Goal: Navigation & Orientation: Find specific page/section

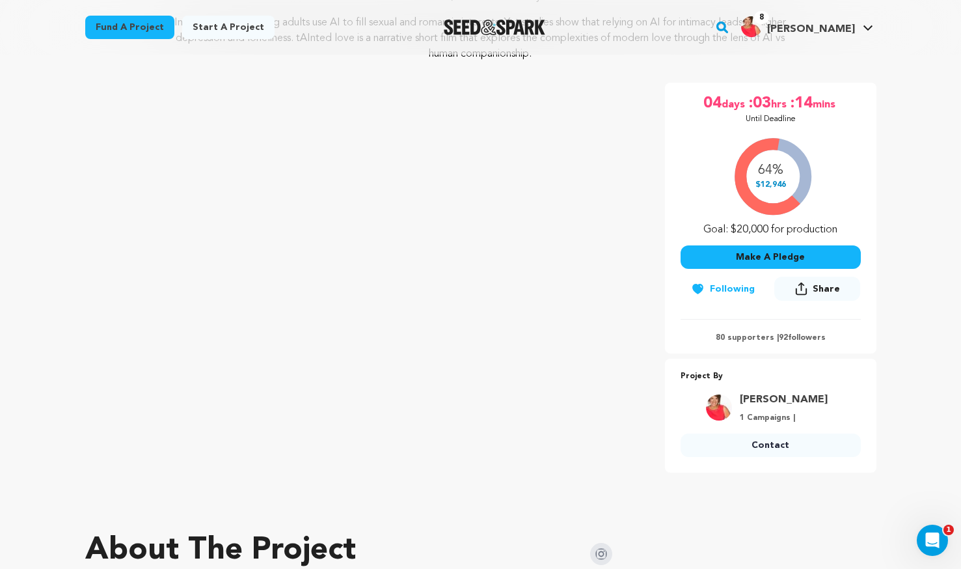
scroll to position [260, 0]
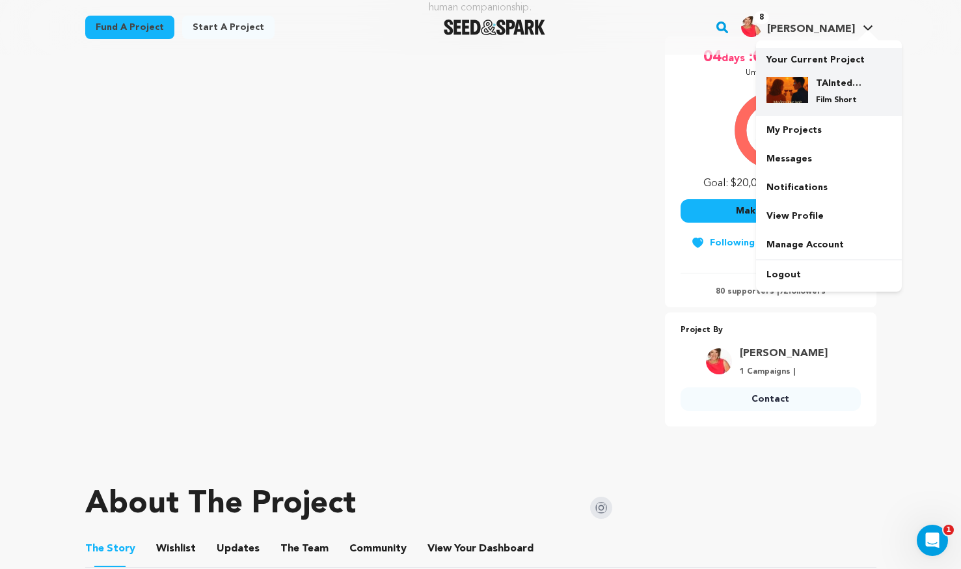
click at [811, 77] on div "TAInted love Film Short" at bounding box center [839, 91] width 62 height 29
click at [844, 82] on h4 "TAInted love" at bounding box center [839, 83] width 47 height 13
click at [840, 87] on h4 "TAInted love" at bounding box center [839, 83] width 47 height 13
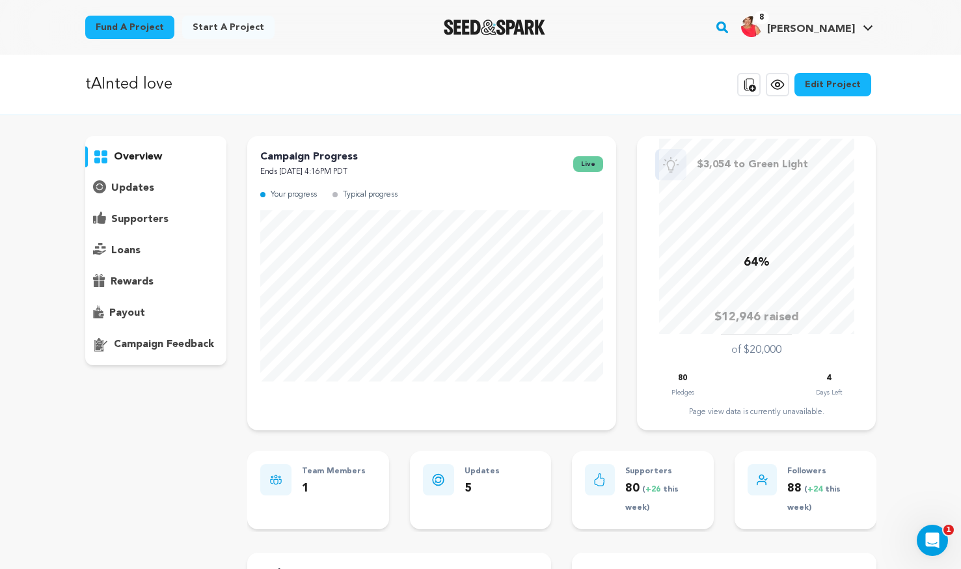
click at [129, 222] on p "supporters" at bounding box center [139, 219] width 57 height 16
